Goal: Check status

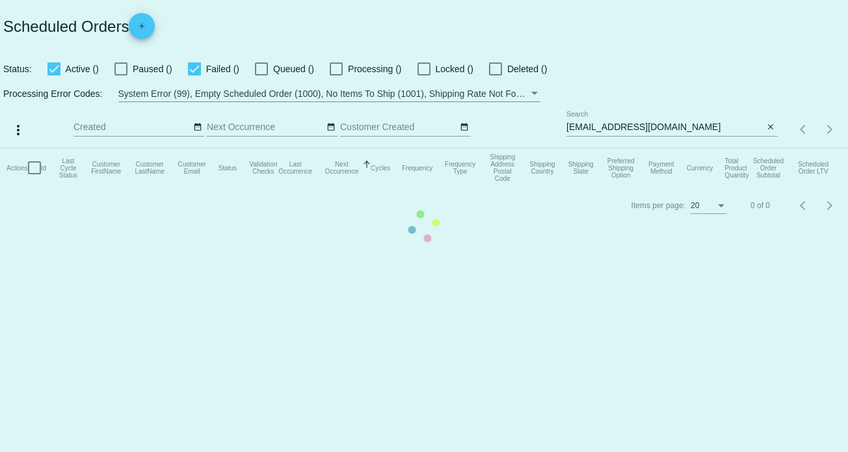
click at [676, 148] on mat-table "Actions Id Last Cycle Status Customer FirstName Customer LastName Customer Emai…" at bounding box center [424, 167] width 848 height 39
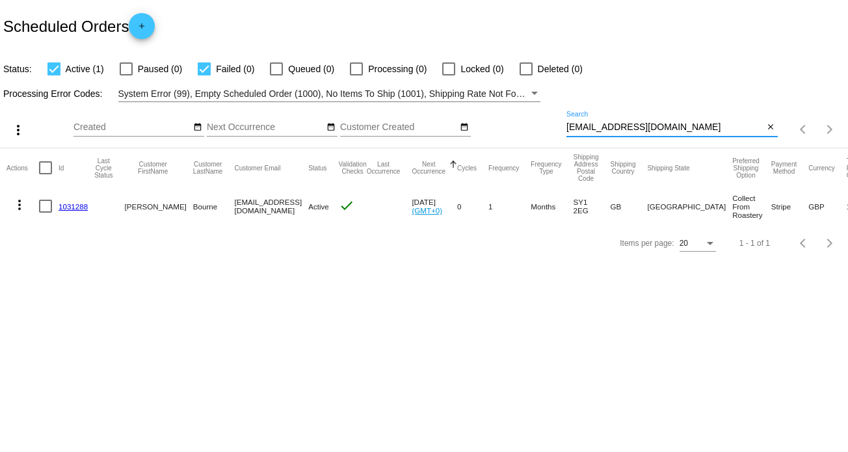
drag, startPoint x: 681, startPoint y: 128, endPoint x: 502, endPoint y: 124, distance: 179.5
click at [502, 124] on div "more_vert Oct Jan Feb Mar [DATE]" at bounding box center [424, 125] width 848 height 46
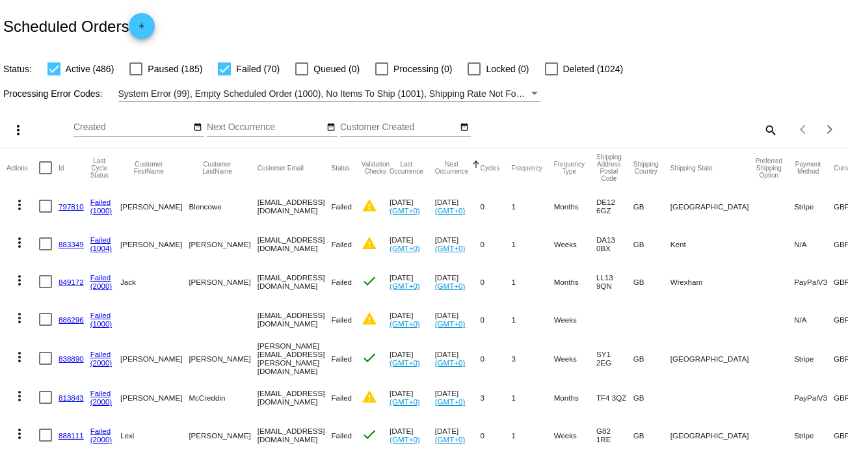
click at [762, 129] on mat-icon "search" at bounding box center [770, 130] width 16 height 20
click at [661, 127] on input "Search" at bounding box center [671, 127] width 211 height 10
paste input "[EMAIL_ADDRESS][DOMAIN_NAME]"
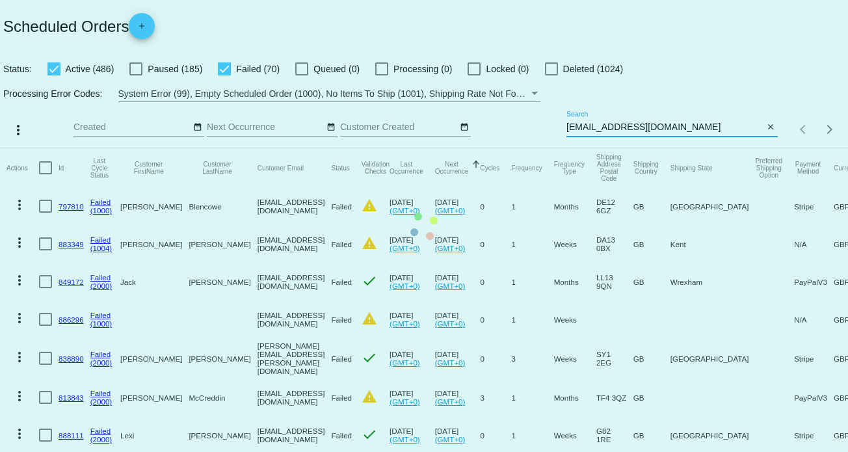
type input "[EMAIL_ADDRESS][DOMAIN_NAME]"
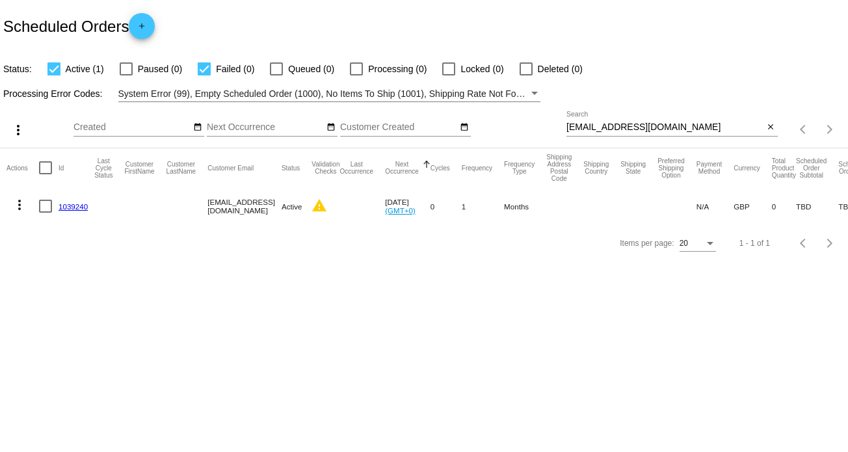
click at [75, 207] on link "1039240" at bounding box center [73, 206] width 29 height 8
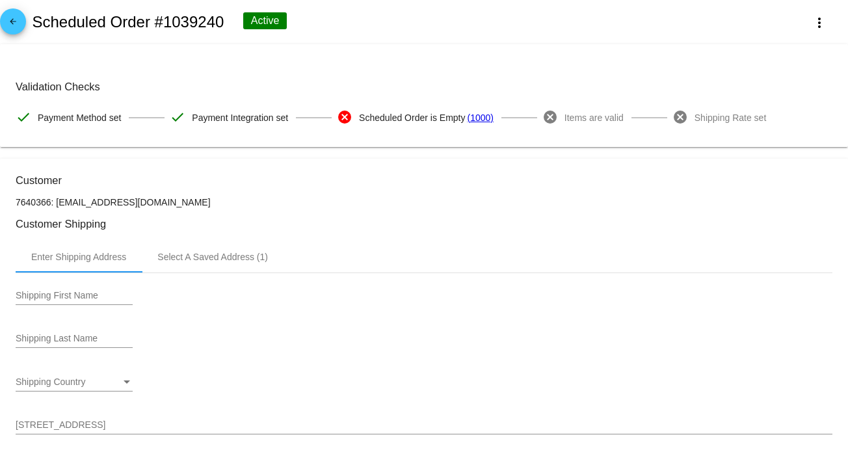
drag, startPoint x: 224, startPoint y: 14, endPoint x: 153, endPoint y: 16, distance: 70.9
click at [153, 16] on div "arrow_back Scheduled Order #1039240 Active more_vert" at bounding box center [424, 22] width 848 height 44
copy h2 "#1039240"
